Goal: Information Seeking & Learning: Find specific fact

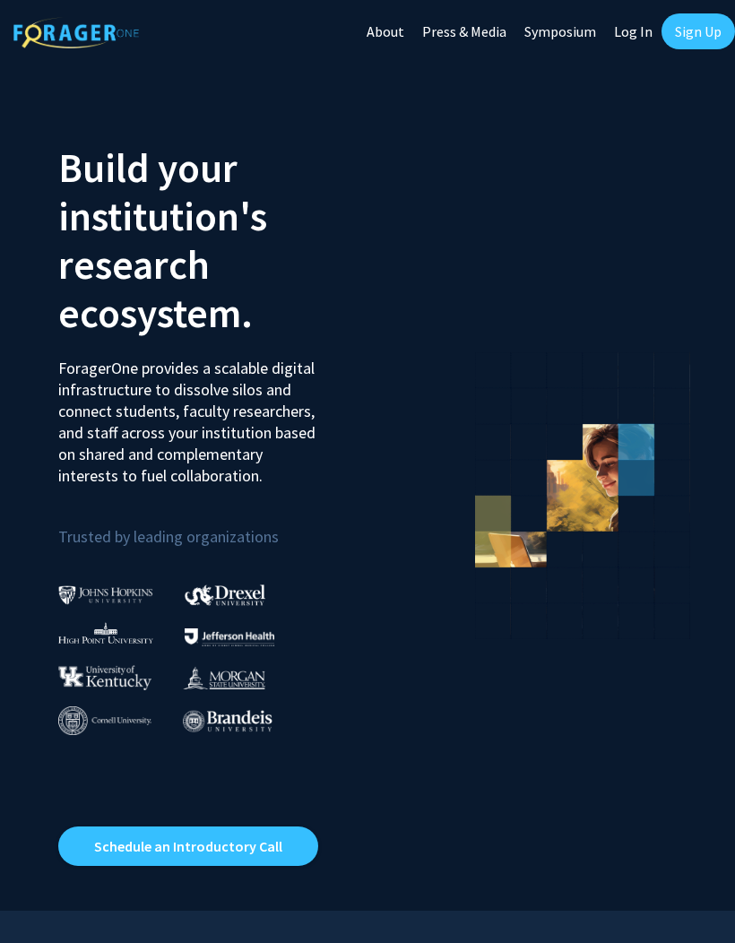
click at [641, 36] on link "Log In" at bounding box center [633, 31] width 56 height 63
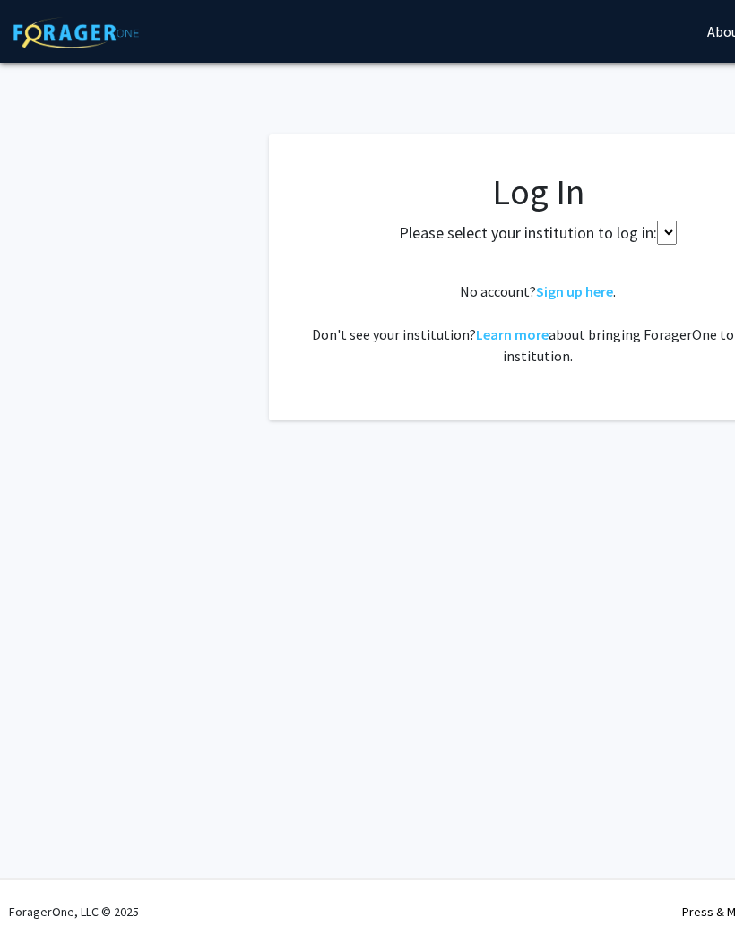
select select
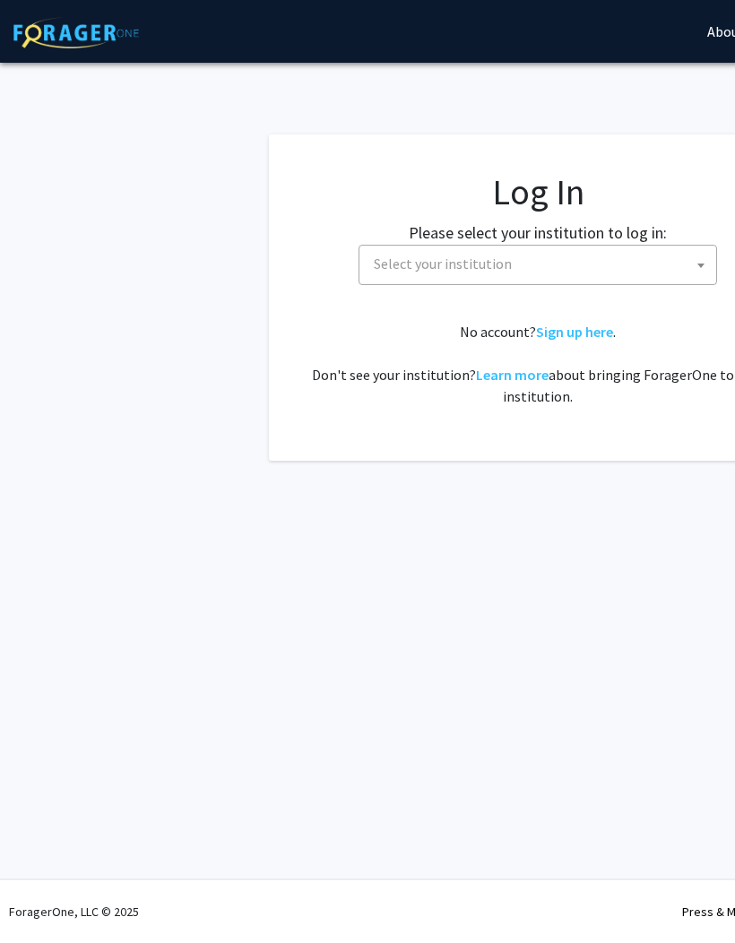
click at [659, 254] on span "Select your institution" at bounding box center [540, 263] width 349 height 37
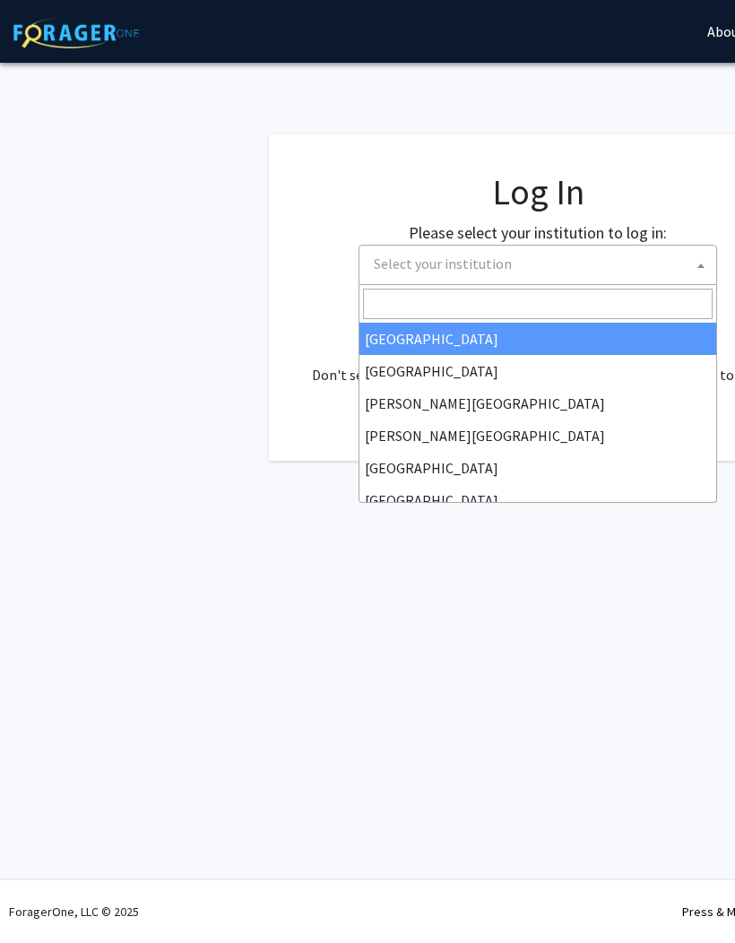
click at [510, 311] on input "Search" at bounding box center [537, 304] width 349 height 30
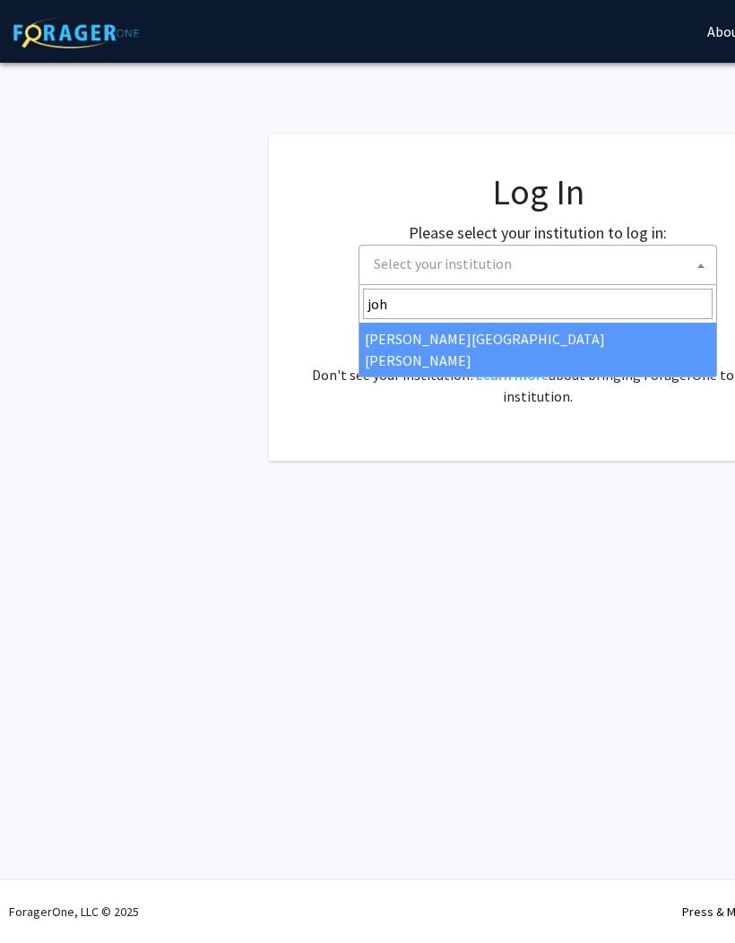
type input "john"
select select "1"
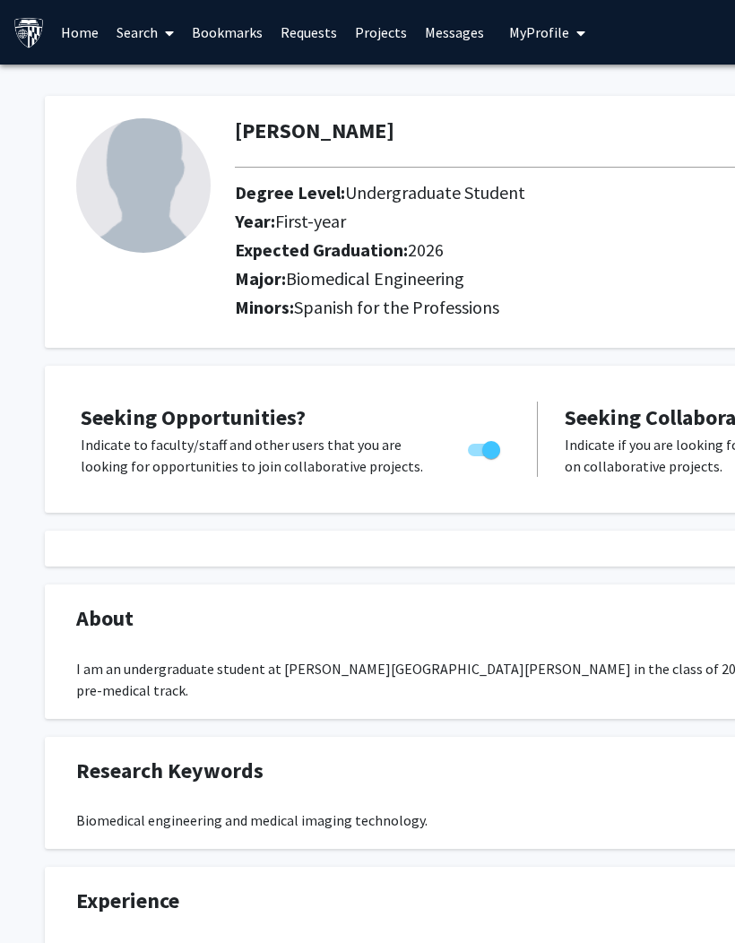
click at [151, 33] on link "Search" at bounding box center [145, 32] width 75 height 63
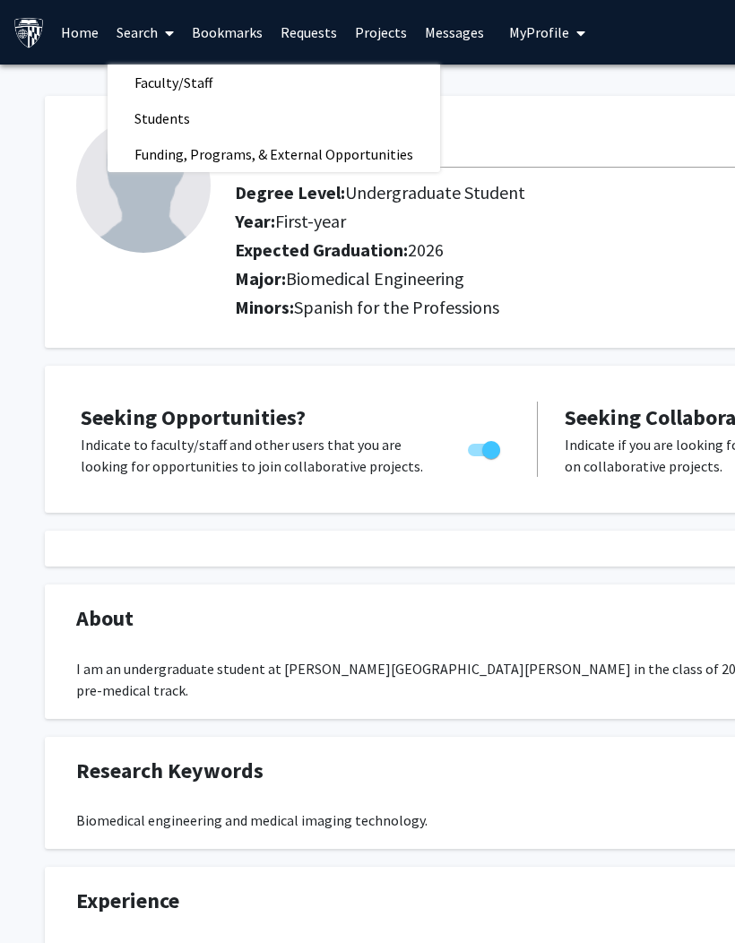
click at [246, 85] on link "Faculty/Staff" at bounding box center [274, 82] width 332 height 27
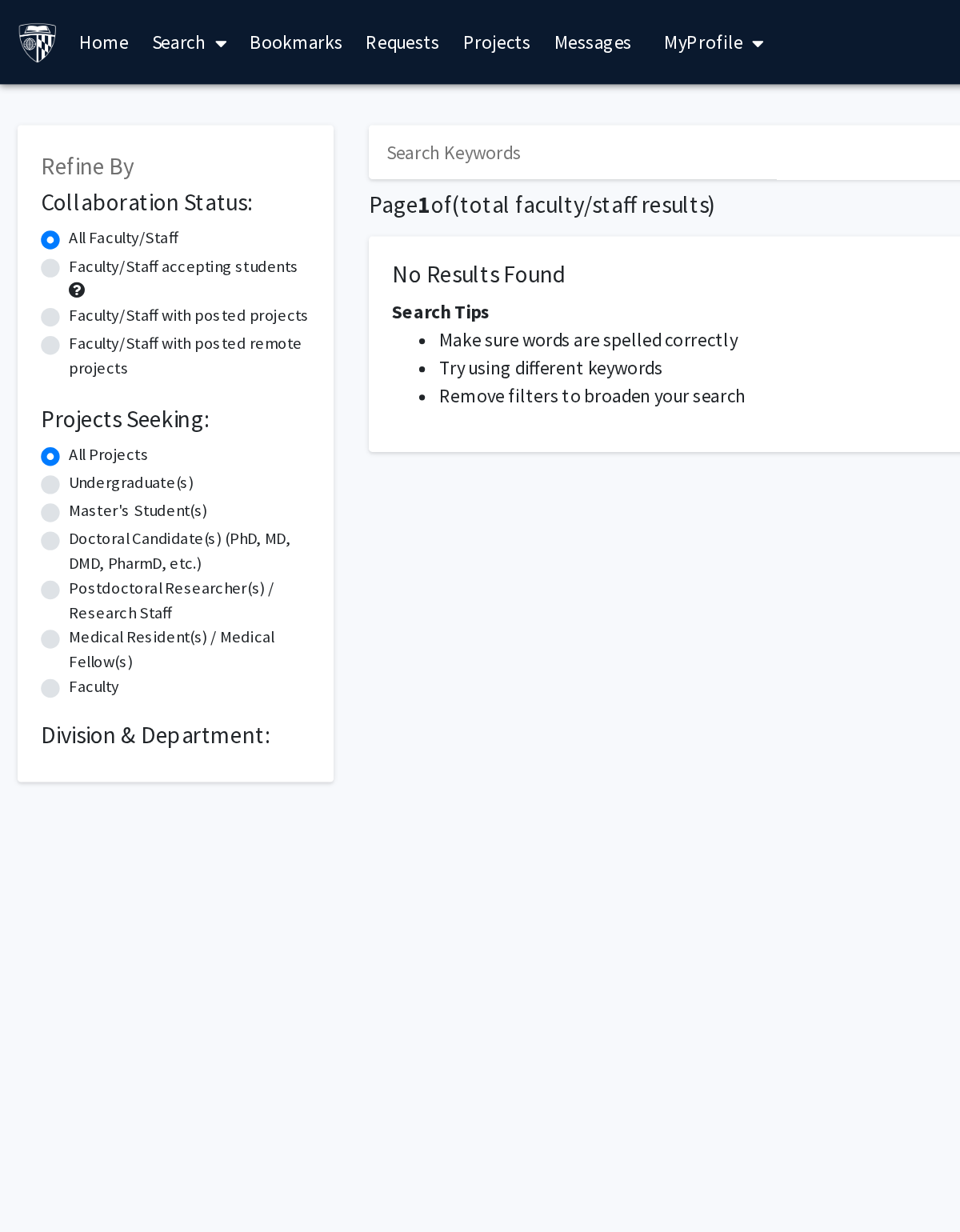
click at [518, 104] on input "Search Keywords" at bounding box center [565, 104] width 628 height 37
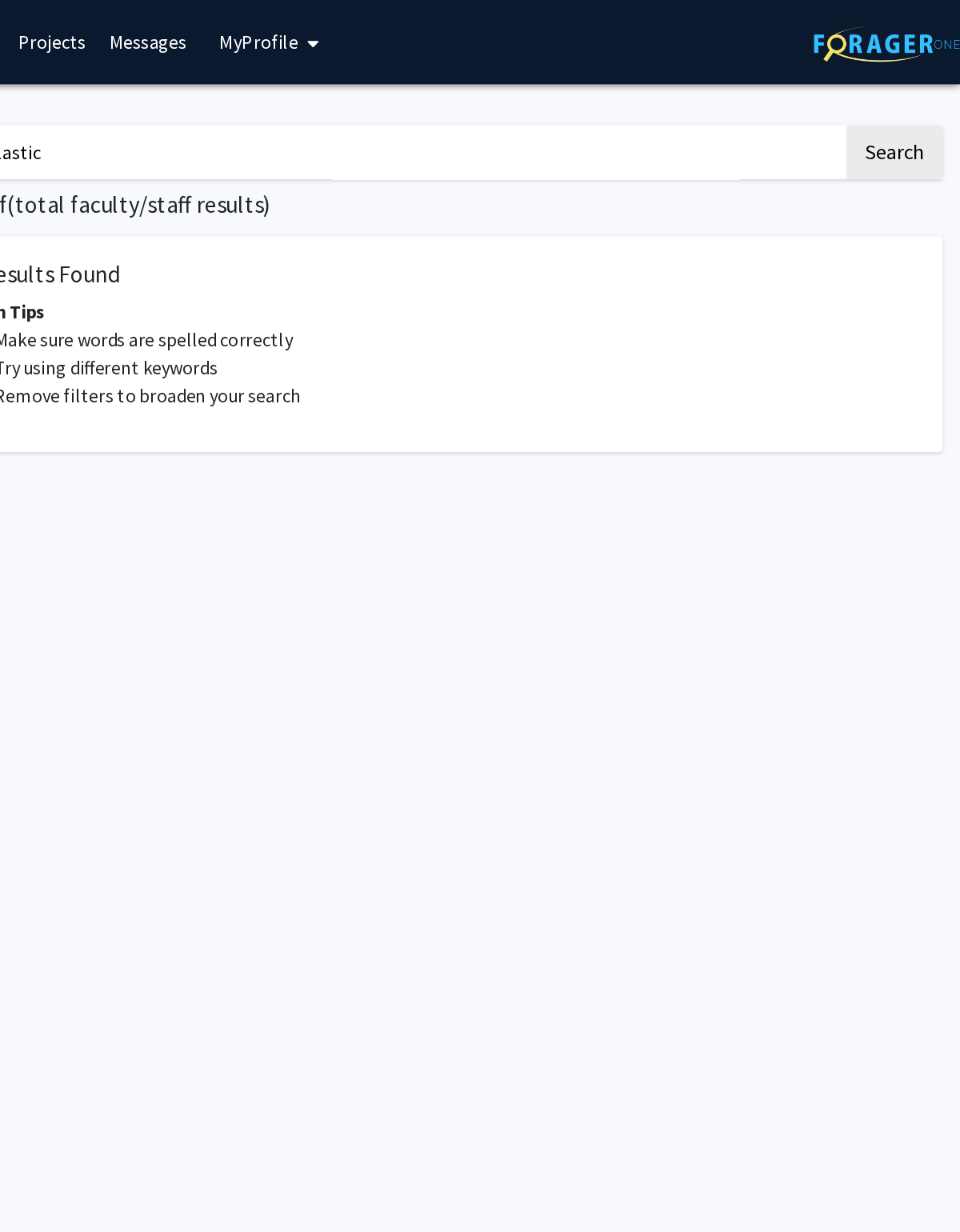
type input "Microplastic"
click at [580, 376] on div "Microplastic Search Page 1 of ( total faculty/staff results) No Results Found S…" at bounding box center [600, 302] width 720 height 465
click at [655, 105] on button "Search" at bounding box center [914, 104] width 65 height 37
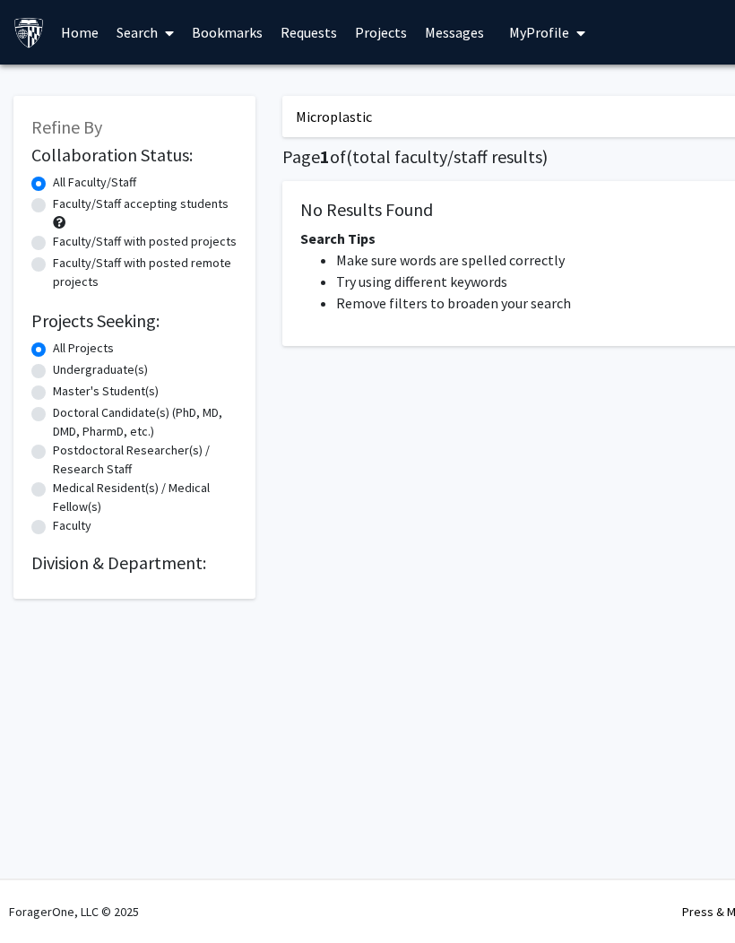
click at [149, 32] on link "Search" at bounding box center [145, 32] width 75 height 63
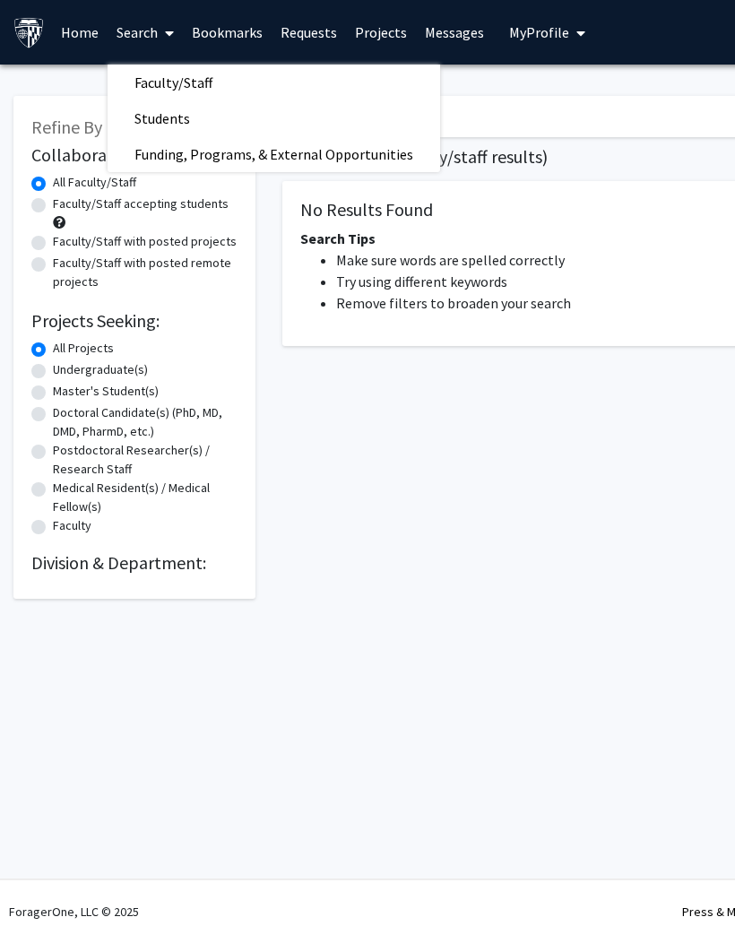
click at [194, 80] on span "Faculty/Staff" at bounding box center [174, 83] width 132 height 36
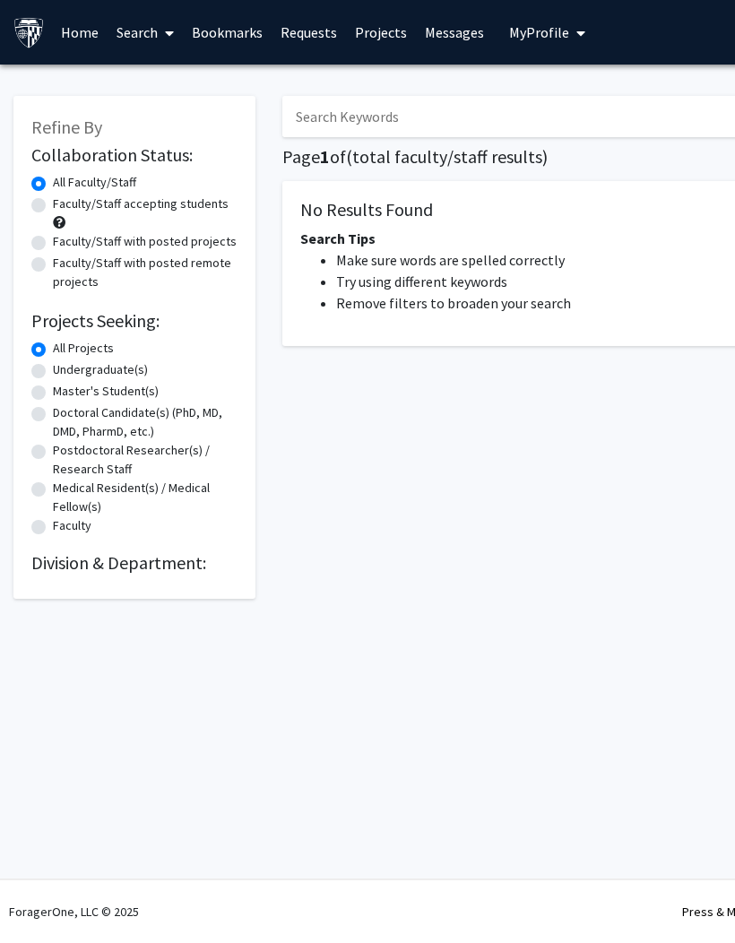
click at [150, 46] on link "Search" at bounding box center [145, 32] width 75 height 63
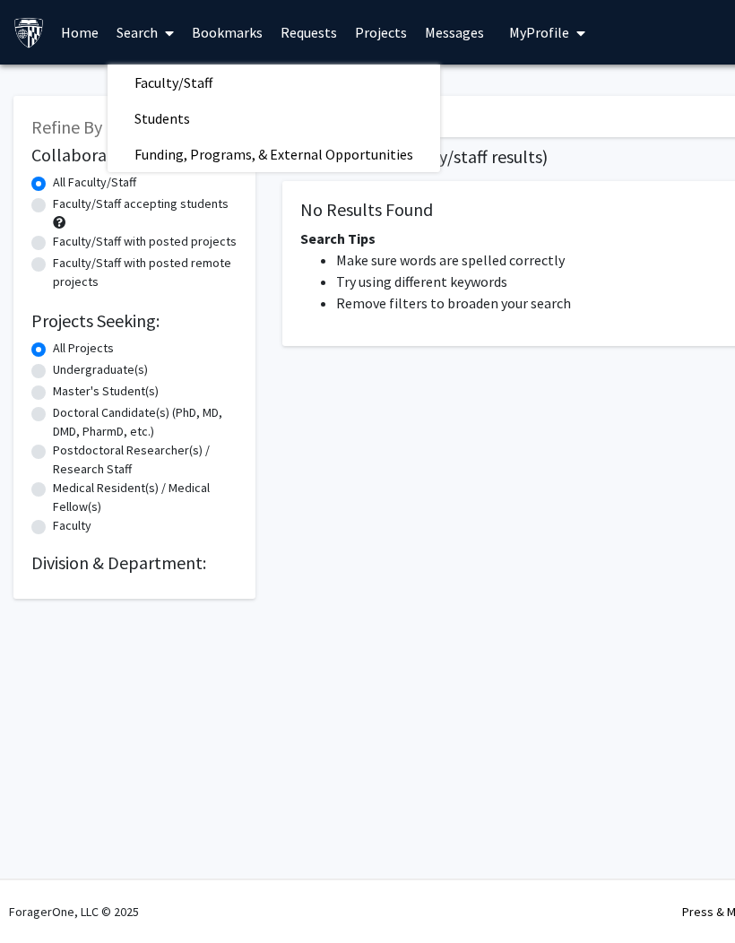
click at [206, 116] on span "Students" at bounding box center [162, 118] width 109 height 36
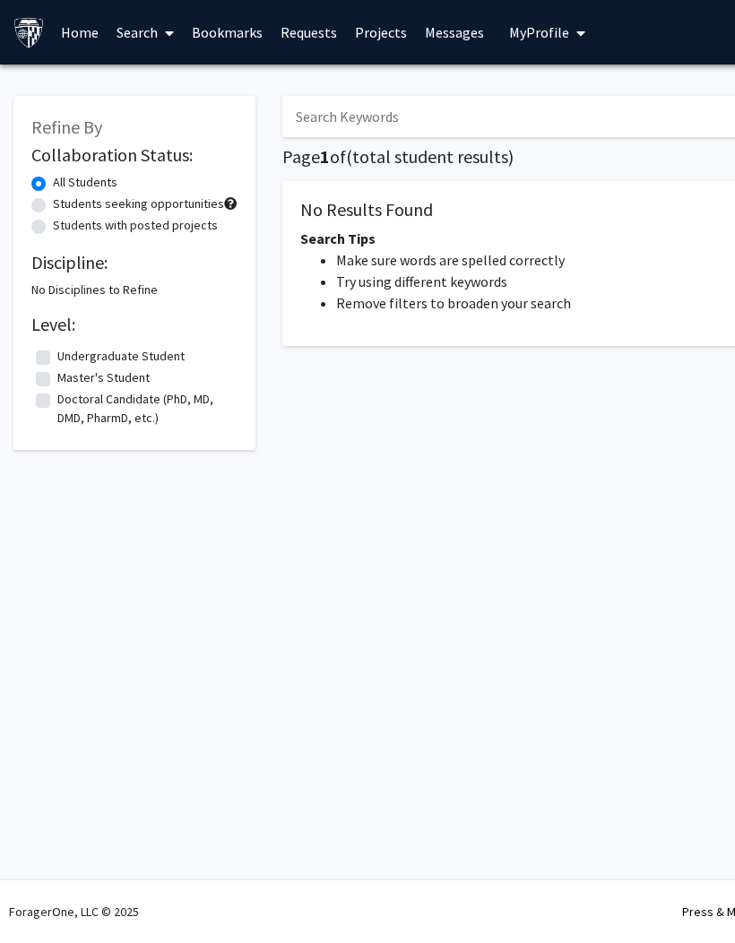
click at [152, 35] on link "Search" at bounding box center [145, 32] width 75 height 63
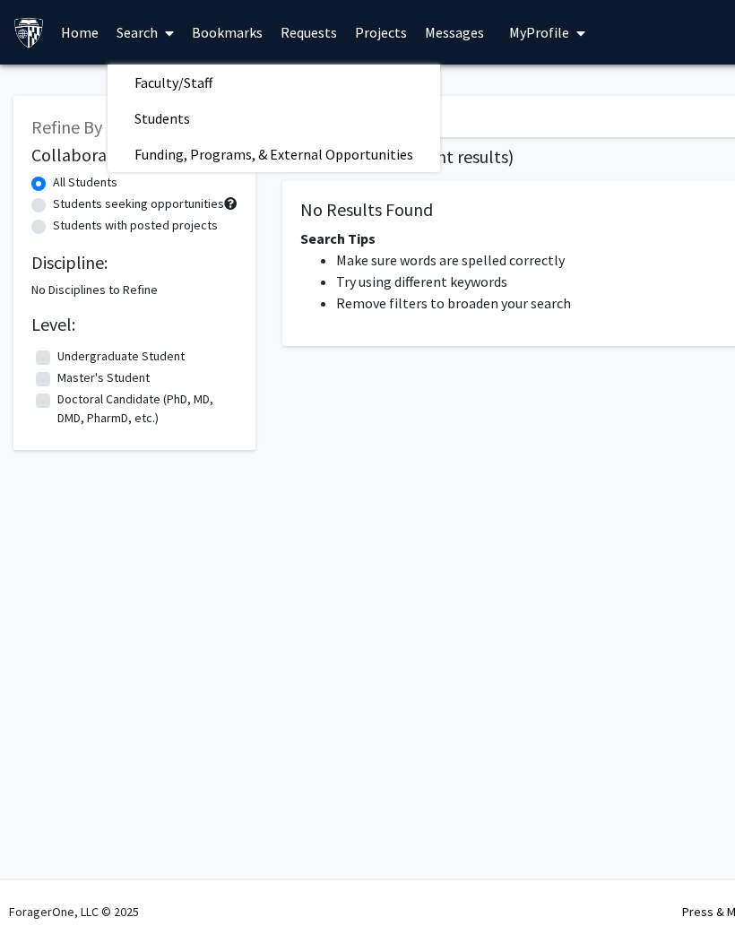
click at [211, 82] on span "Faculty/Staff" at bounding box center [174, 83] width 132 height 36
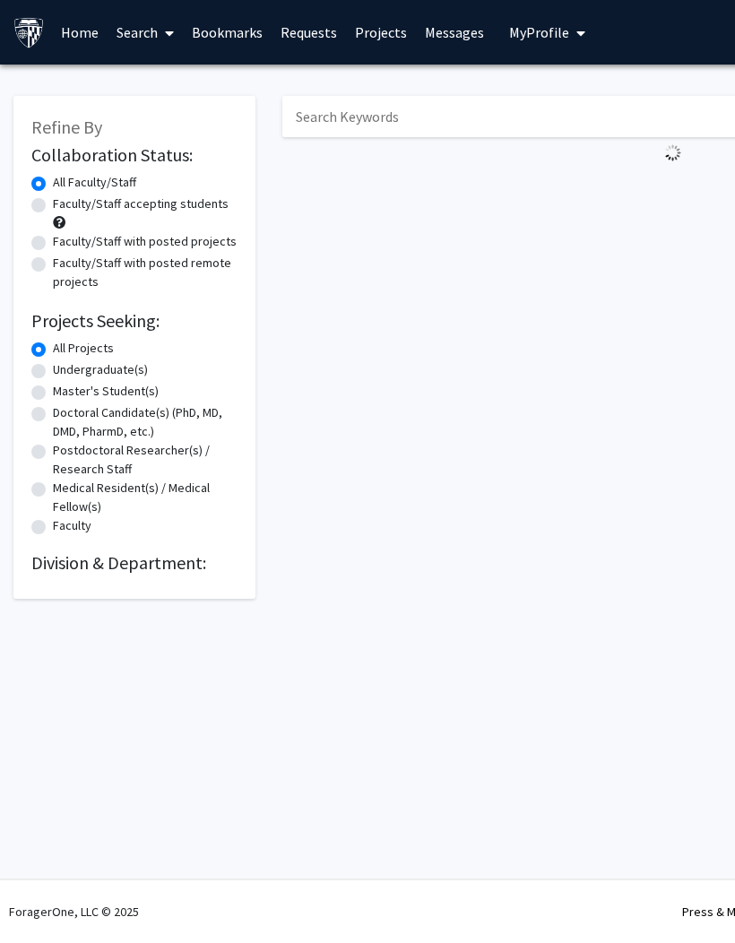
click at [53, 183] on label "All Faculty/Staff" at bounding box center [94, 182] width 83 height 19
click at [53, 183] on input "All Faculty/Staff" at bounding box center [59, 179] width 12 height 12
click at [53, 341] on label "All Projects" at bounding box center [83, 348] width 61 height 19
click at [53, 341] on input "All Projects" at bounding box center [59, 345] width 12 height 12
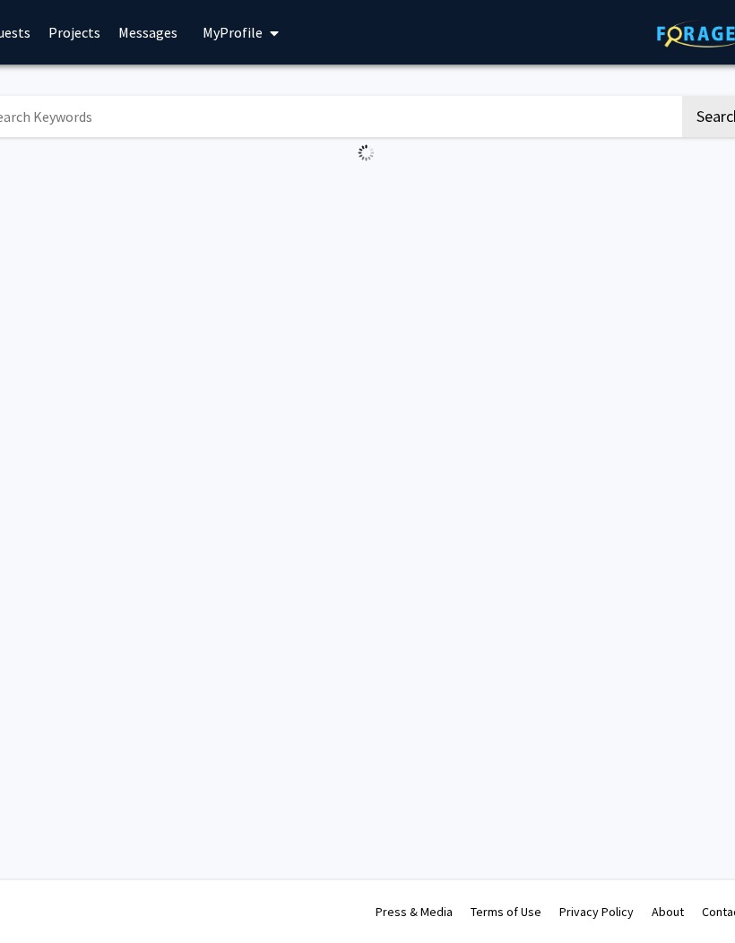
scroll to position [0, 238]
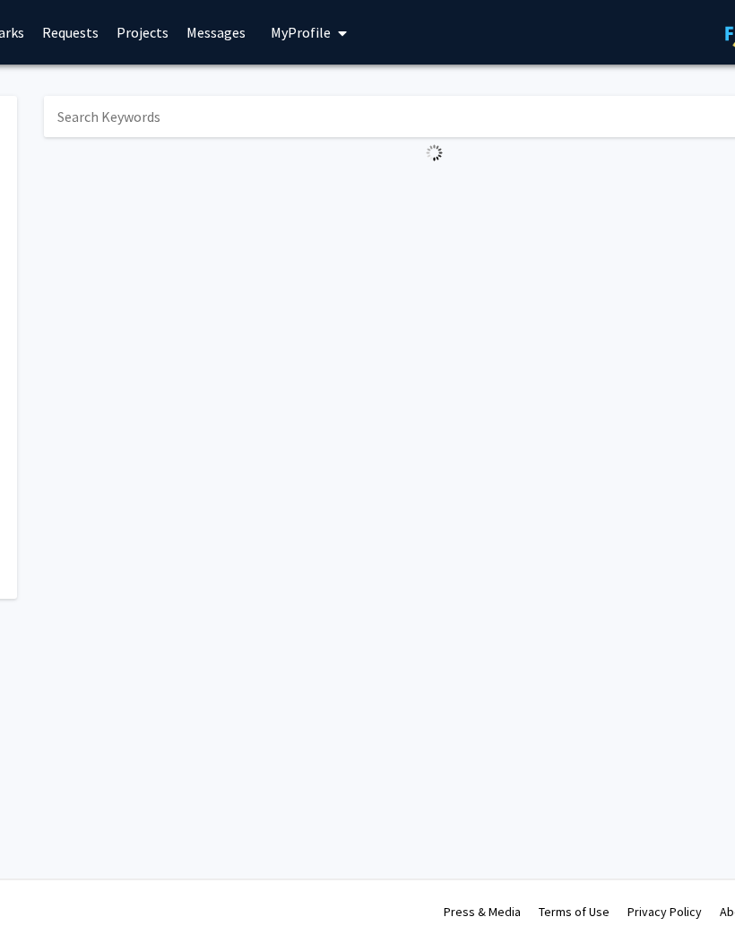
click at [568, 116] on input "Search Keywords" at bounding box center [395, 116] width 703 height 41
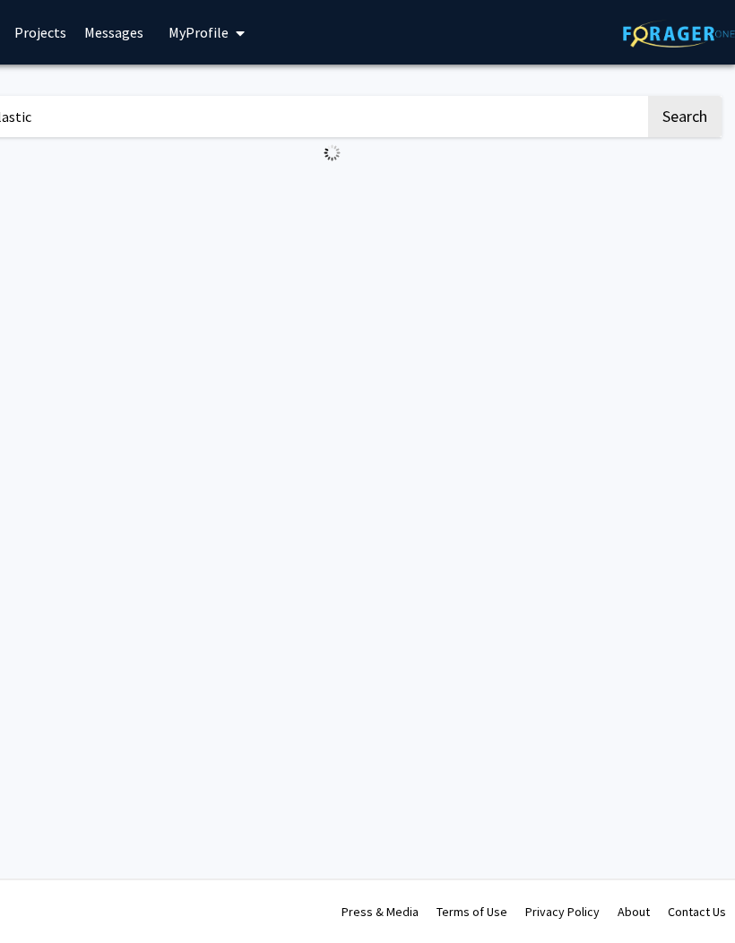
scroll to position [0, 340]
type input "Microplastic"
click at [693, 125] on button "Search" at bounding box center [684, 116] width 73 height 41
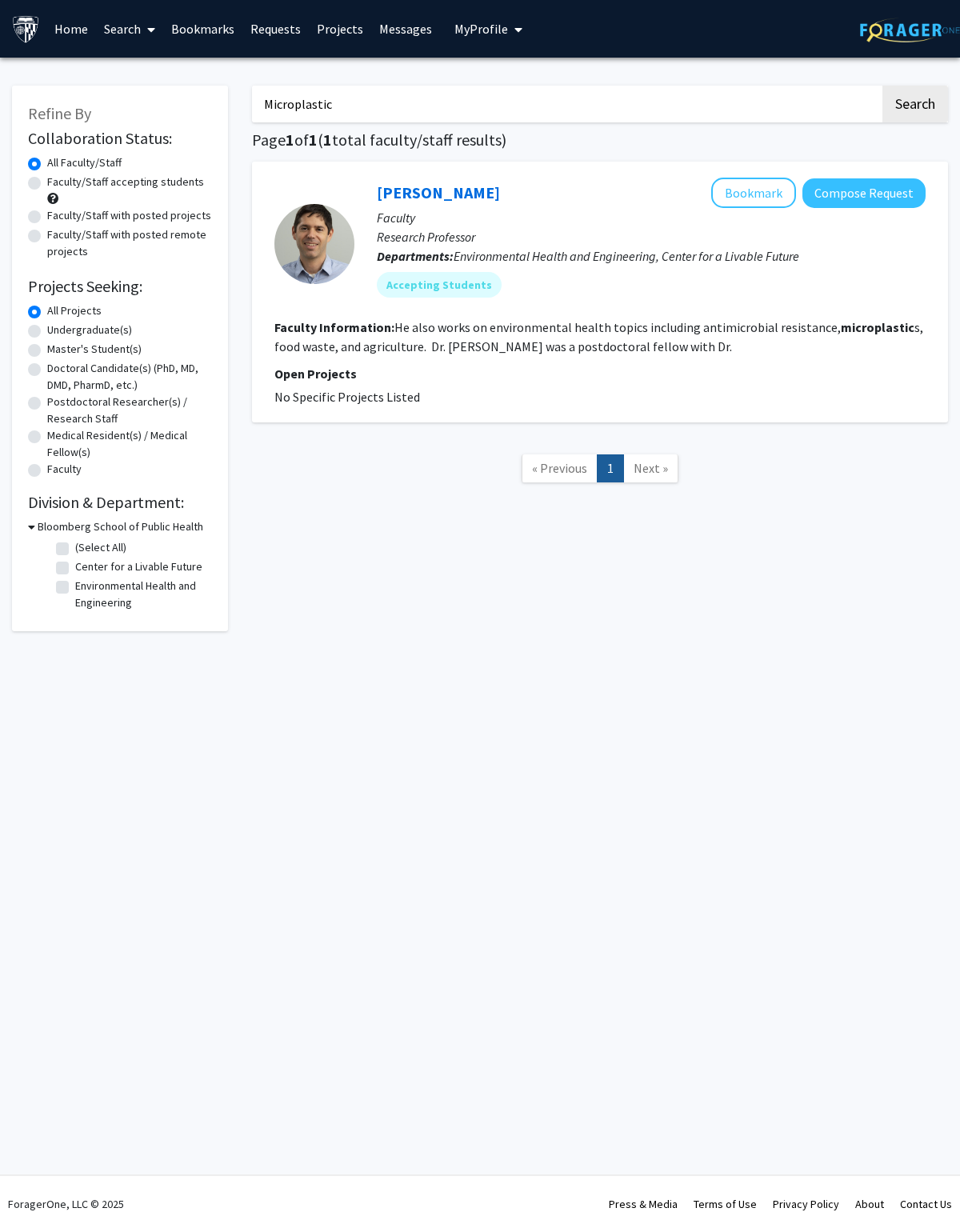
click at [655, 321] on b "microplastic" at bounding box center [878, 327] width 73 height 16
click at [425, 198] on link "Dave Love" at bounding box center [438, 192] width 123 height 20
